Goal: Task Accomplishment & Management: Manage account settings

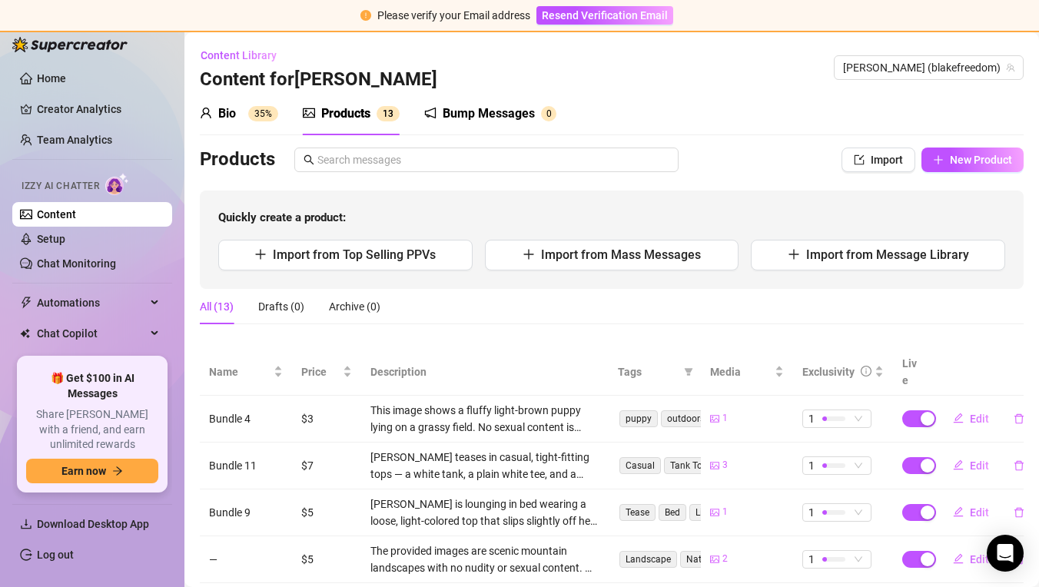
click at [244, 121] on div "Bio 35%" at bounding box center [239, 114] width 78 height 18
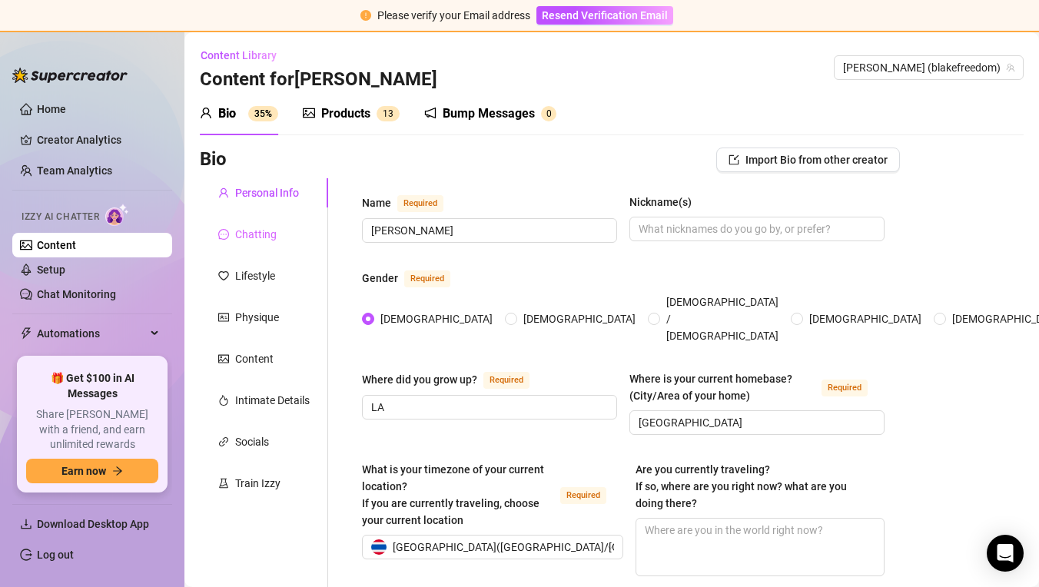
click at [283, 232] on div "Chatting" at bounding box center [264, 234] width 128 height 29
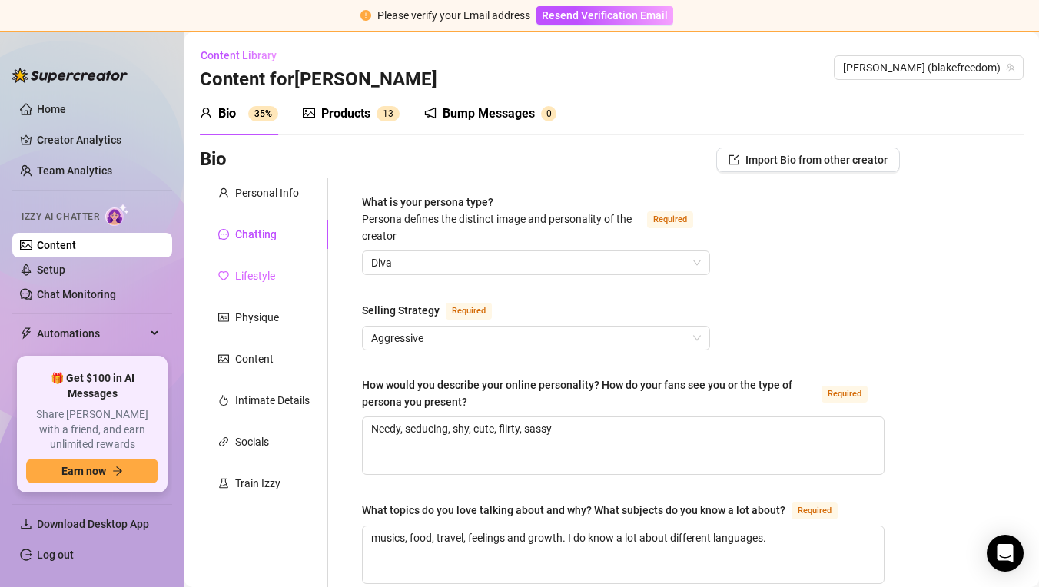
click at [286, 279] on div "Lifestyle" at bounding box center [264, 275] width 128 height 29
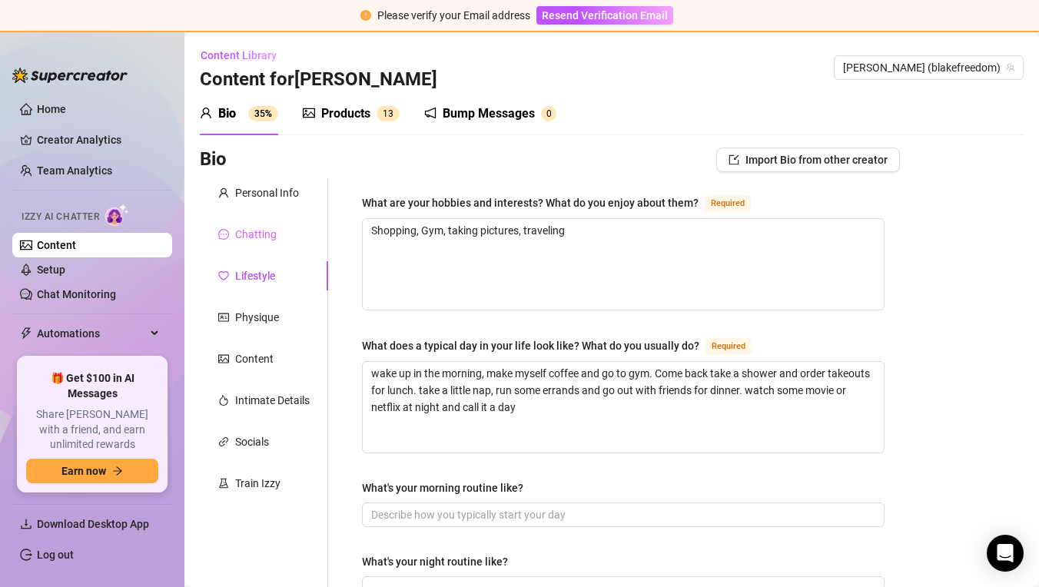
click at [288, 237] on div "Chatting" at bounding box center [264, 234] width 128 height 29
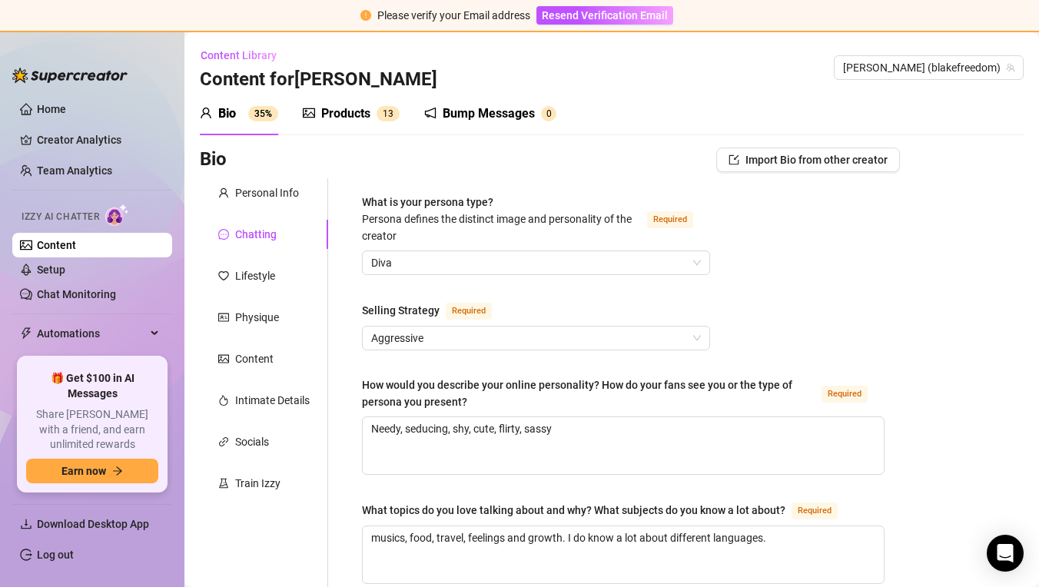
click at [281, 323] on div "Physique" at bounding box center [264, 317] width 128 height 29
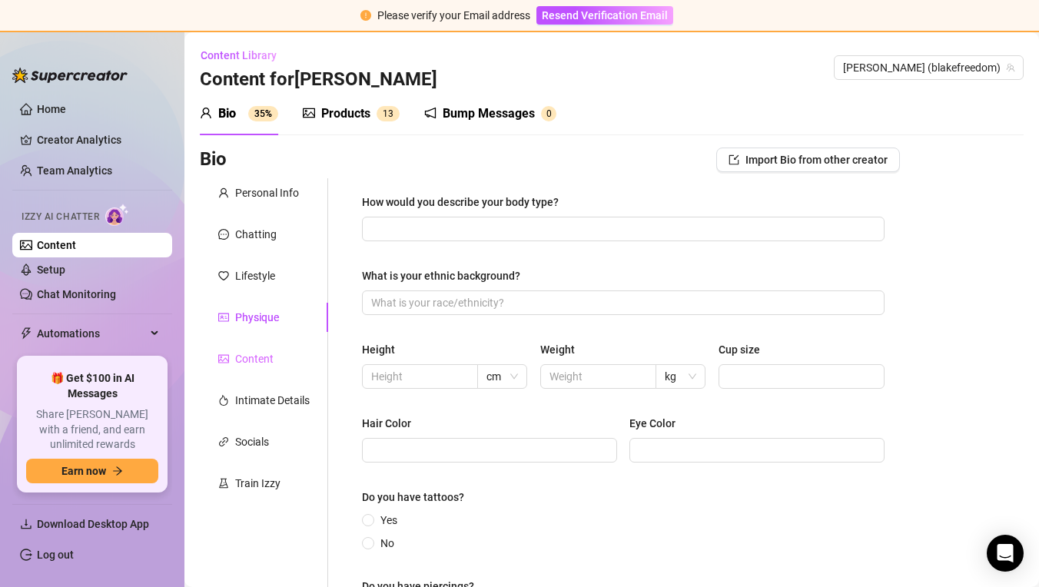
click at [278, 364] on div "Content" at bounding box center [264, 358] width 128 height 29
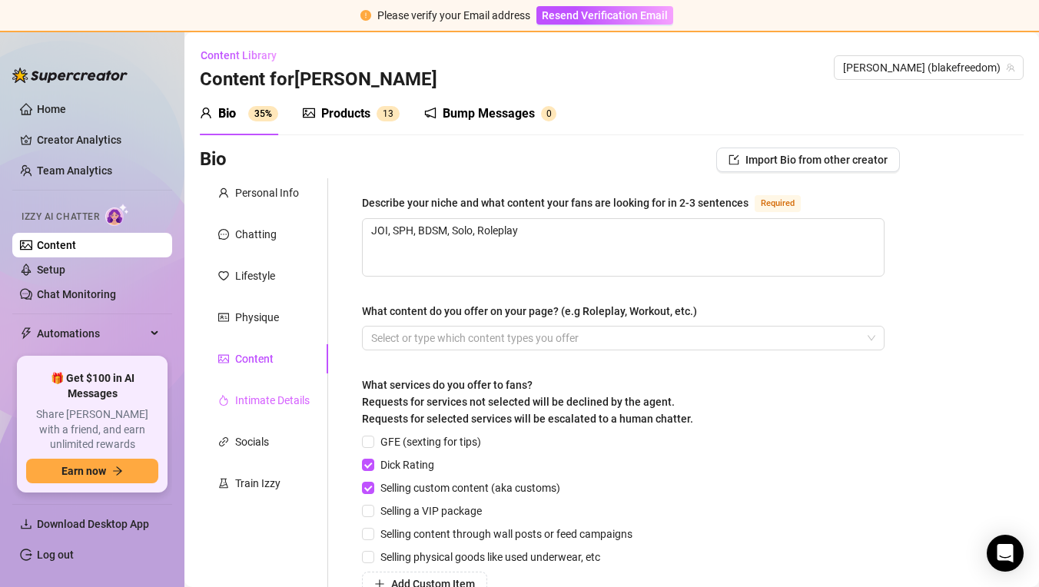
click at [282, 389] on div "Intimate Details" at bounding box center [264, 400] width 128 height 29
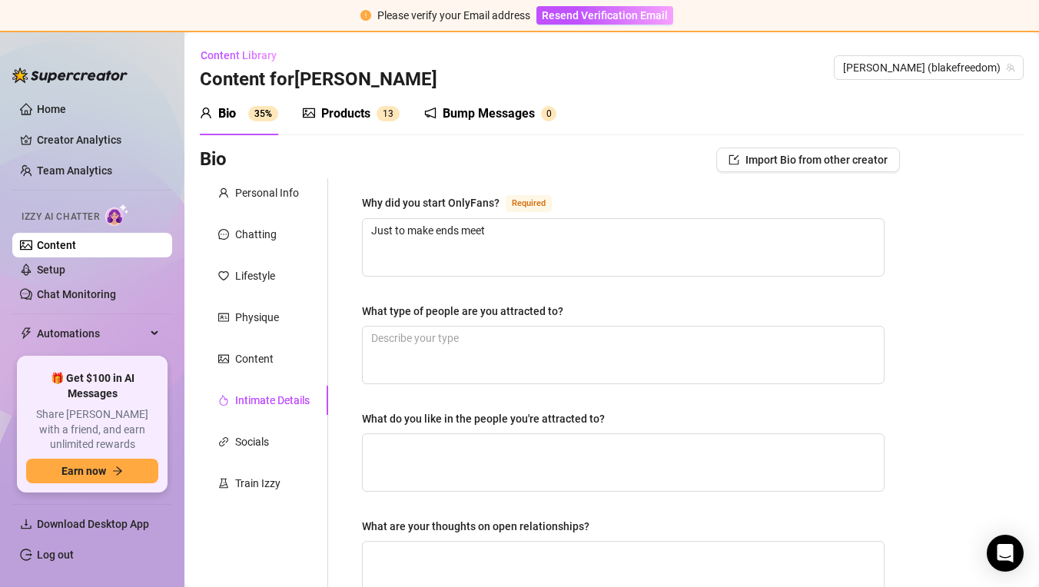
scroll to position [111, 0]
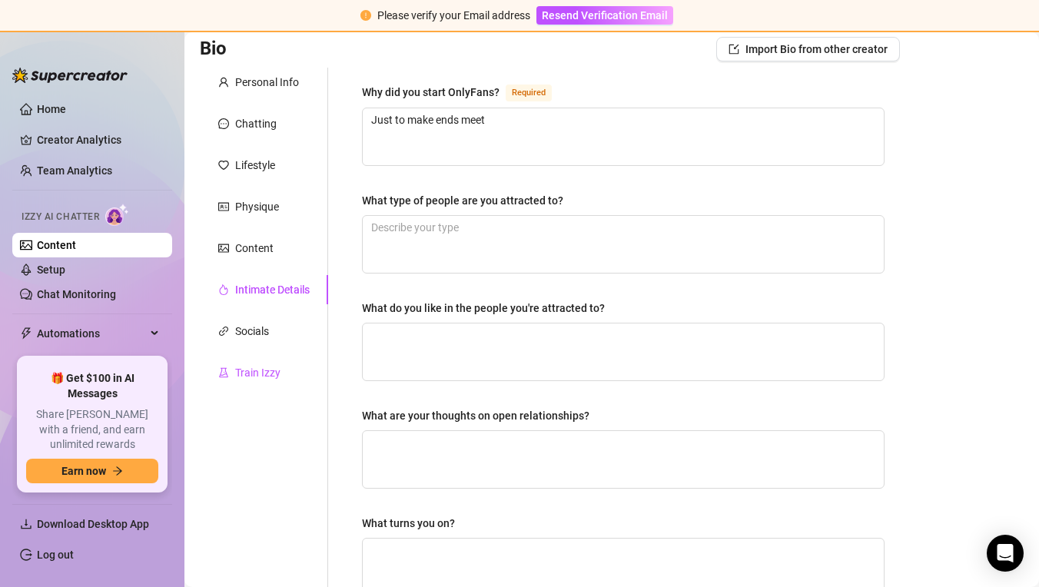
click at [273, 375] on div "Train Izzy" at bounding box center [257, 372] width 45 height 17
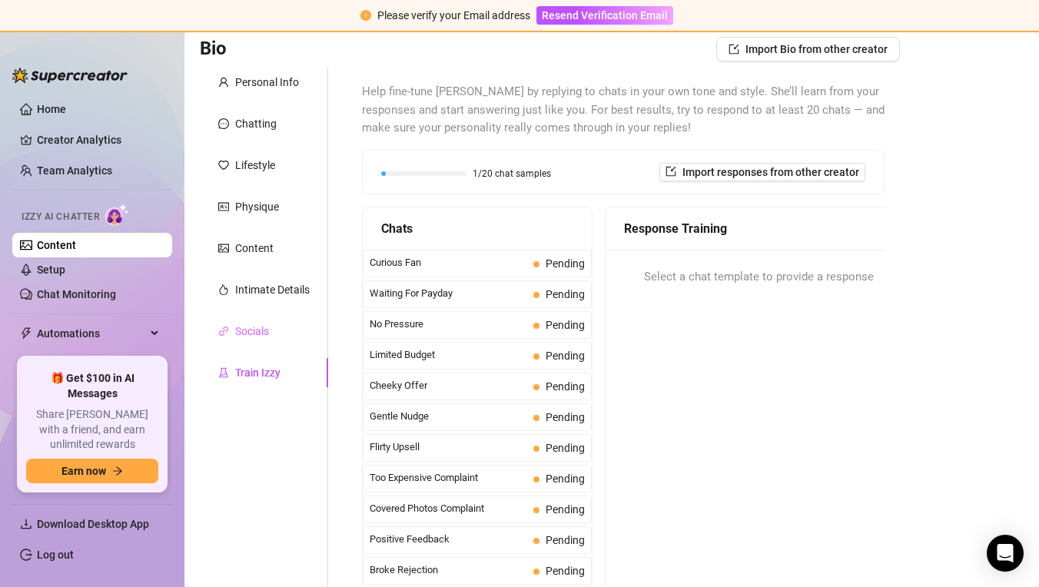
click at [278, 344] on div "Socials" at bounding box center [264, 331] width 128 height 29
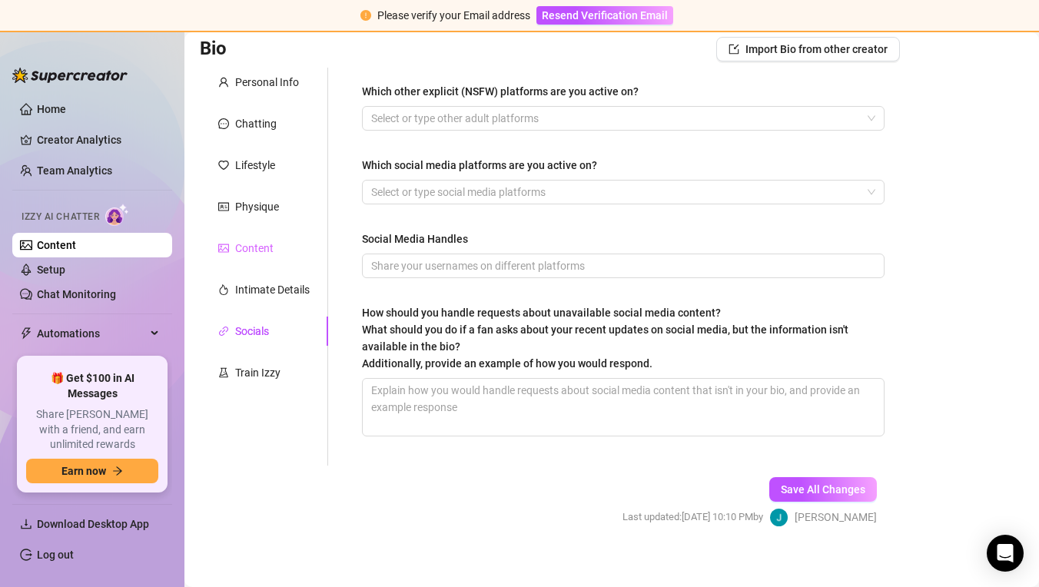
click at [298, 242] on div "Content" at bounding box center [264, 248] width 128 height 29
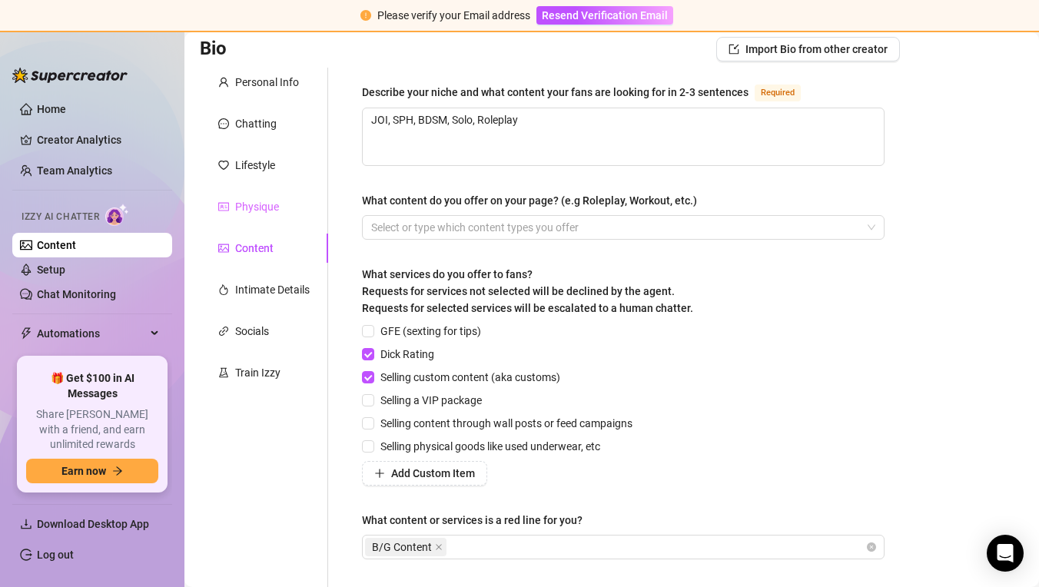
click at [286, 217] on div "Physique" at bounding box center [264, 206] width 128 height 29
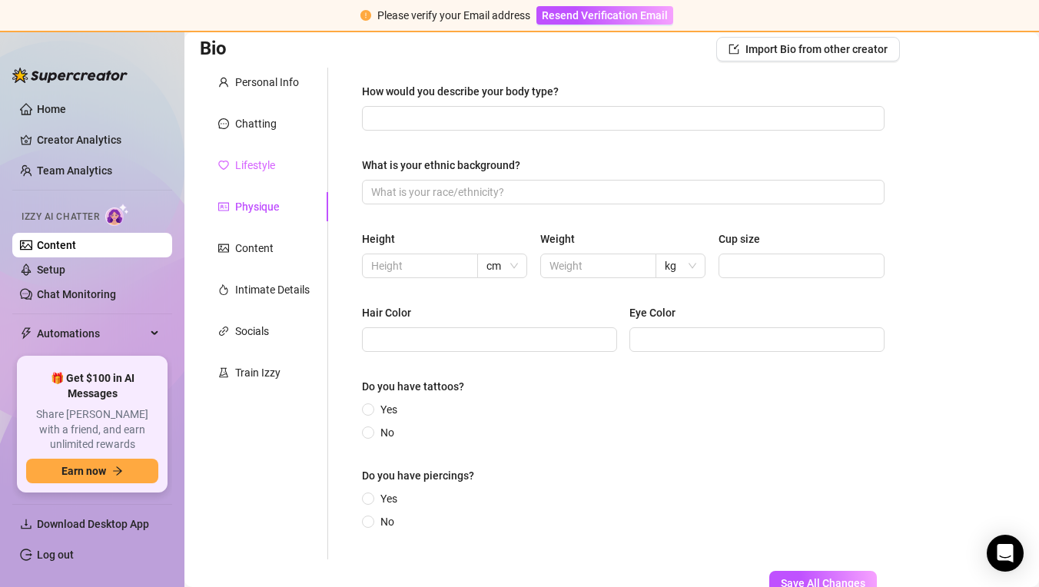
click at [281, 168] on div "Lifestyle" at bounding box center [264, 165] width 128 height 29
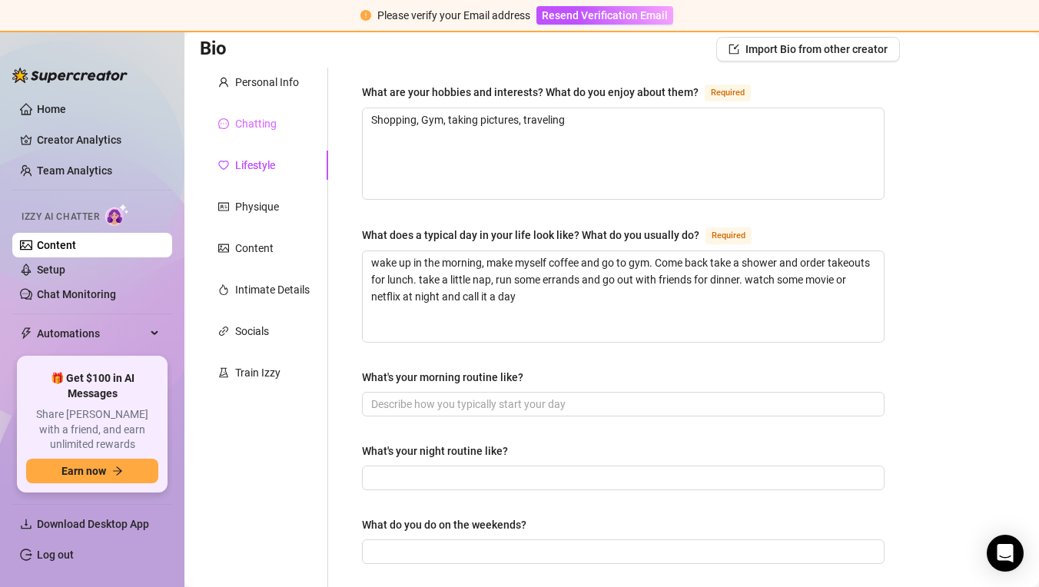
click at [282, 124] on div "Chatting" at bounding box center [264, 123] width 128 height 29
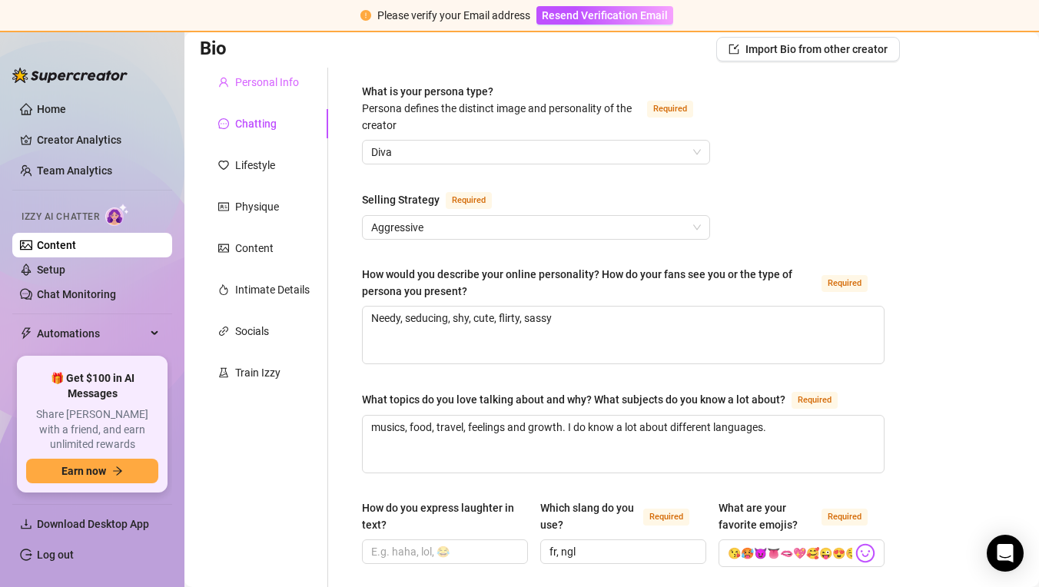
click at [310, 70] on div "Personal Info" at bounding box center [264, 82] width 128 height 29
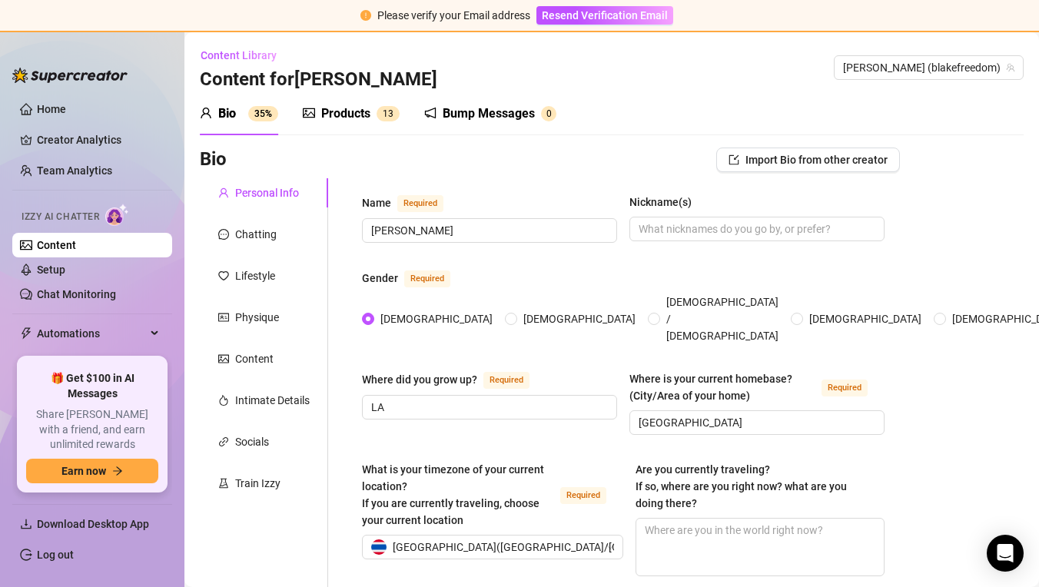
scroll to position [0, 0]
click at [380, 112] on sup "1 3" at bounding box center [388, 113] width 23 height 15
